Goal: Check status: Check status

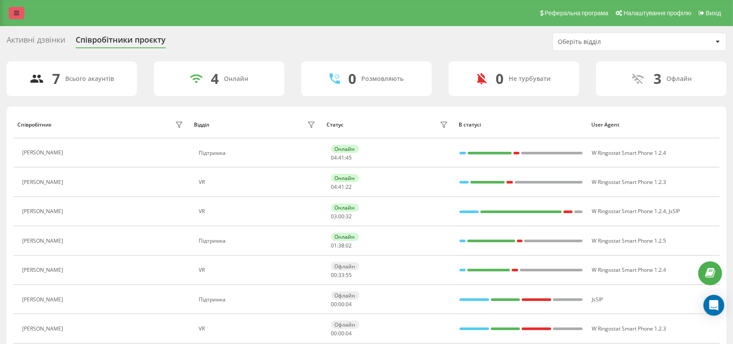
click at [22, 10] on link at bounding box center [17, 13] width 16 height 12
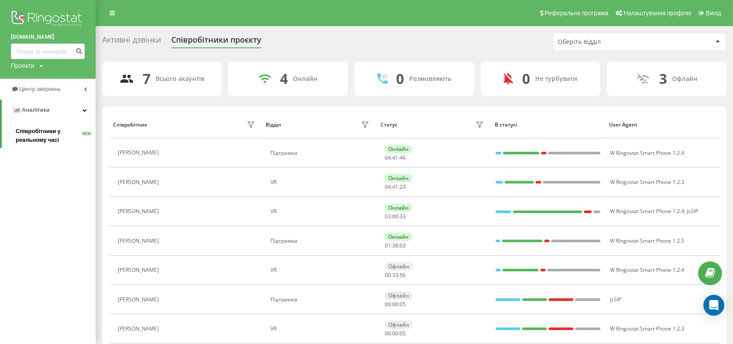
click at [48, 136] on span "Співробітники у реальному часі" at bounding box center [49, 135] width 67 height 17
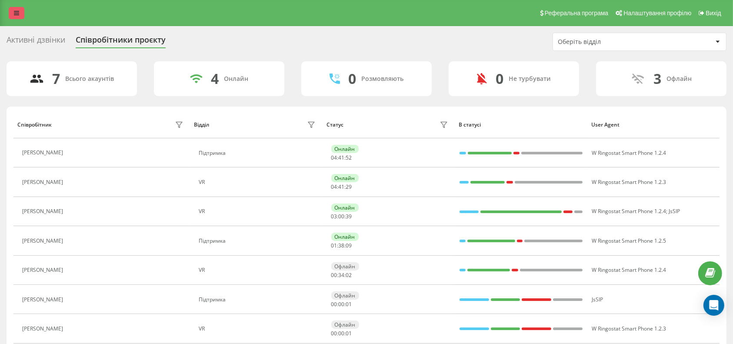
click at [14, 7] on link at bounding box center [17, 13] width 16 height 12
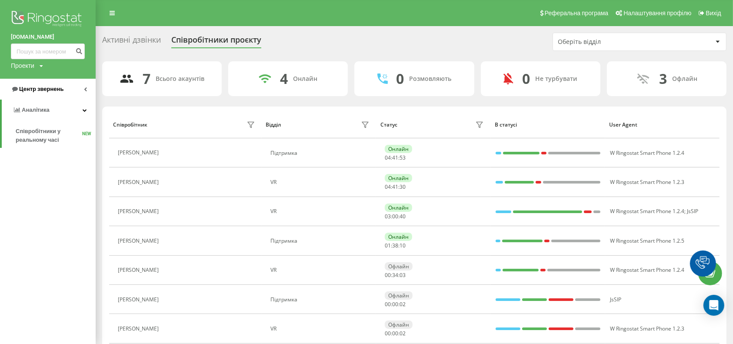
click at [27, 86] on span "Центр звернень" at bounding box center [41, 89] width 44 height 7
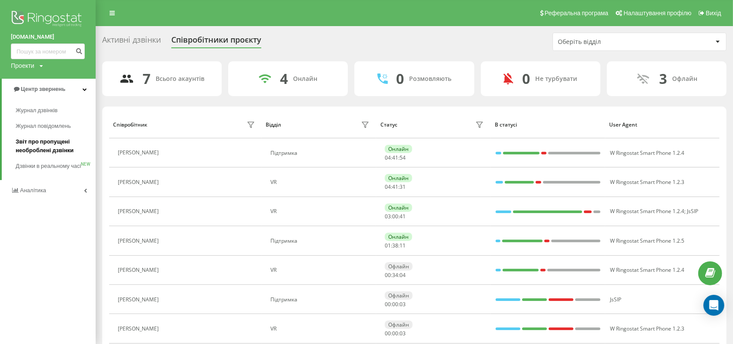
click at [46, 146] on span "Звіт про пропущені необроблені дзвінки" at bounding box center [54, 145] width 76 height 17
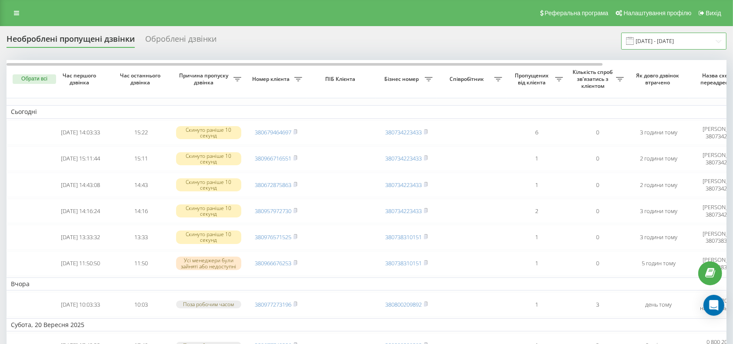
click at [675, 39] on input "[DATE] - [DATE]" at bounding box center [674, 41] width 105 height 17
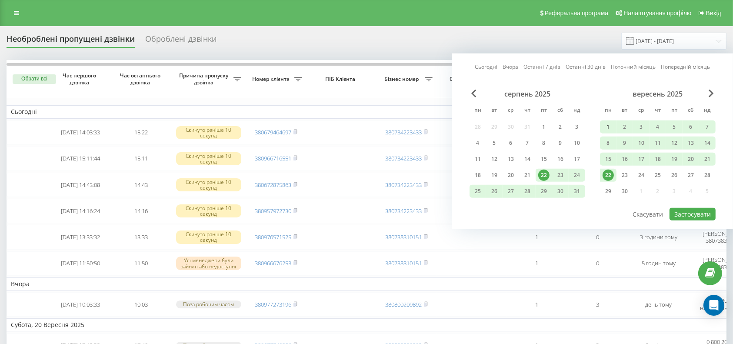
click at [606, 124] on div "1" at bounding box center [608, 126] width 11 height 11
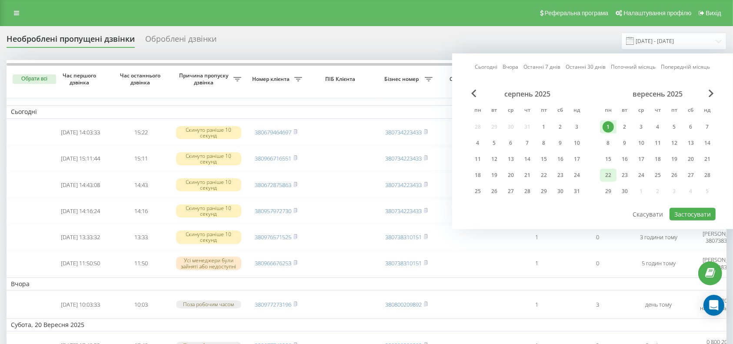
click at [610, 174] on div "22" at bounding box center [608, 175] width 11 height 11
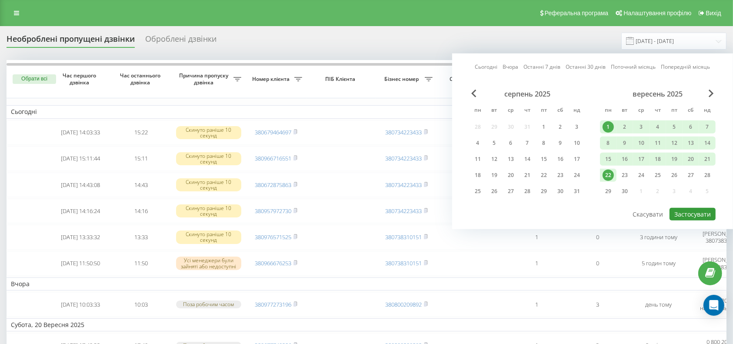
click at [680, 211] on button "Застосувати" at bounding box center [693, 214] width 46 height 13
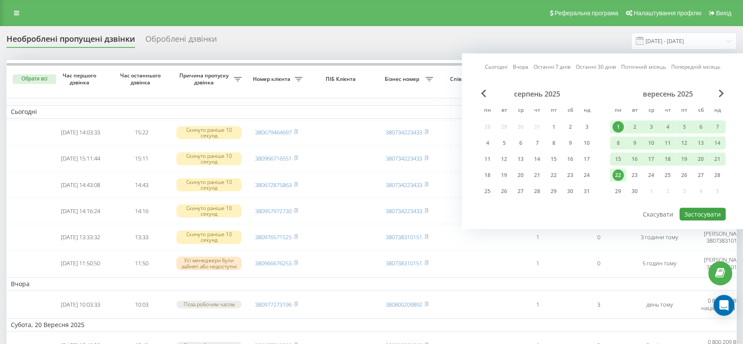
type input "01.09.2025 - 22.09.2025"
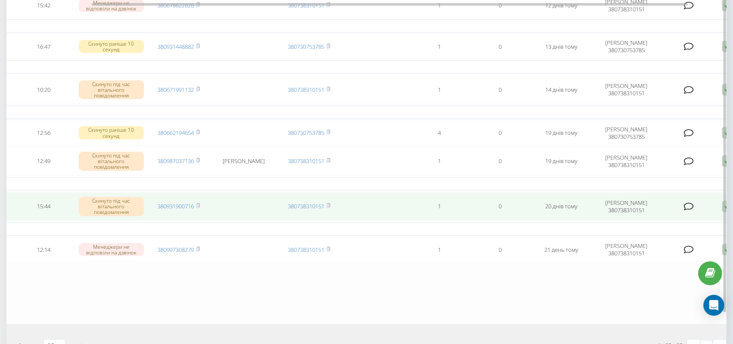
scroll to position [472, 0]
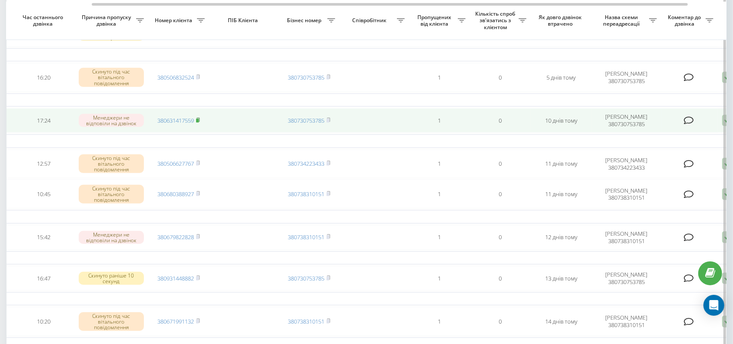
click at [197, 117] on icon at bounding box center [198, 119] width 4 height 5
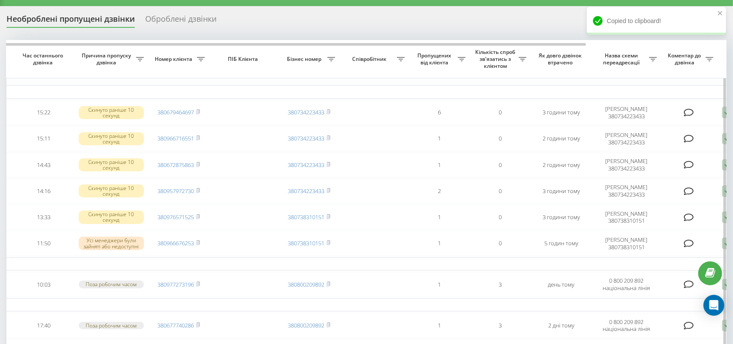
scroll to position [0, 0]
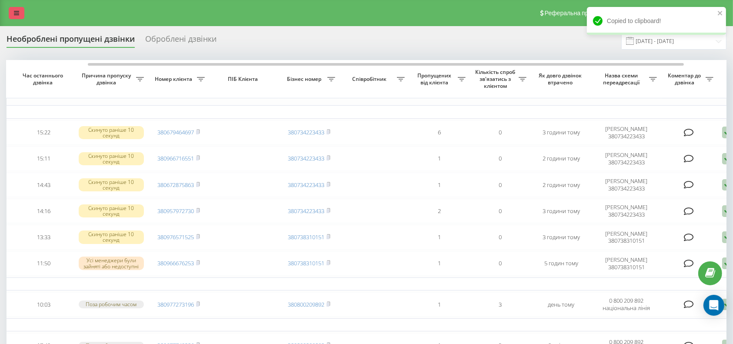
click at [13, 10] on link at bounding box center [17, 13] width 16 height 12
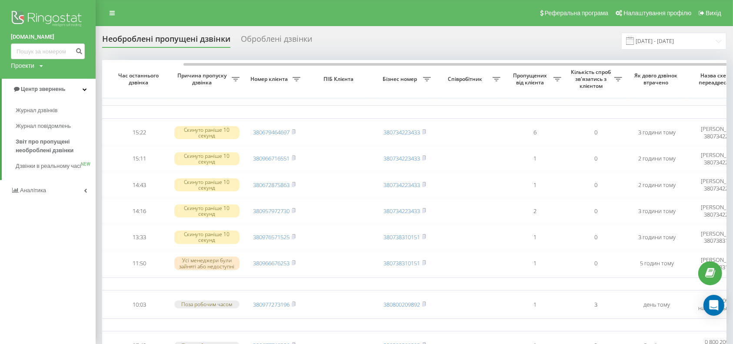
click at [275, 2] on div "Реферальна програма Налаштування профілю Вихід" at bounding box center [366, 13] width 733 height 26
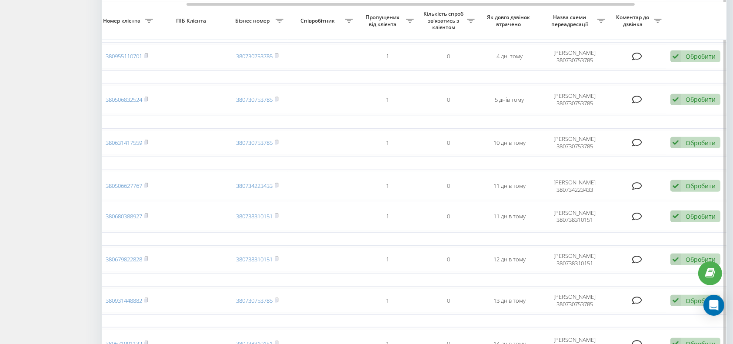
scroll to position [451, 0]
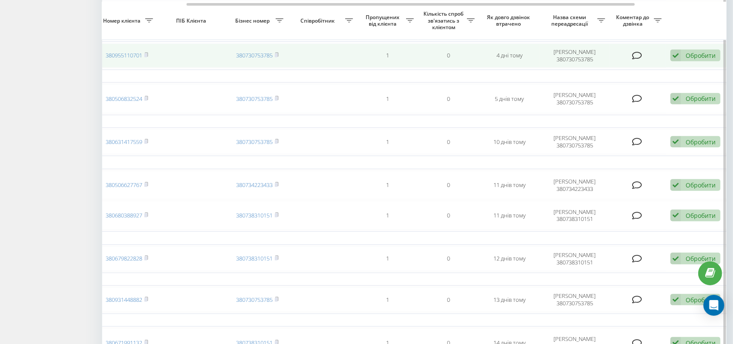
click at [342, 58] on td at bounding box center [323, 56] width 70 height 24
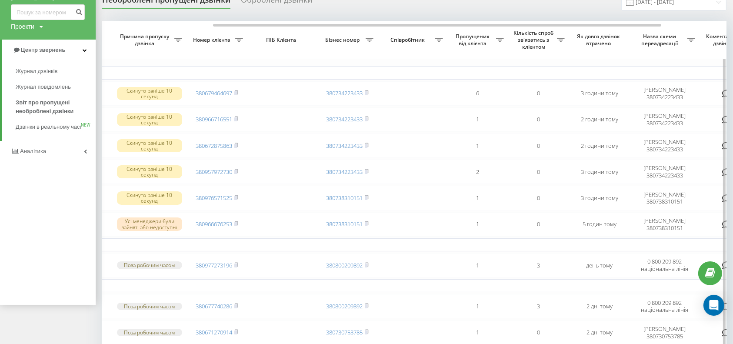
scroll to position [0, 0]
